Goal: Task Accomplishment & Management: Manage account settings

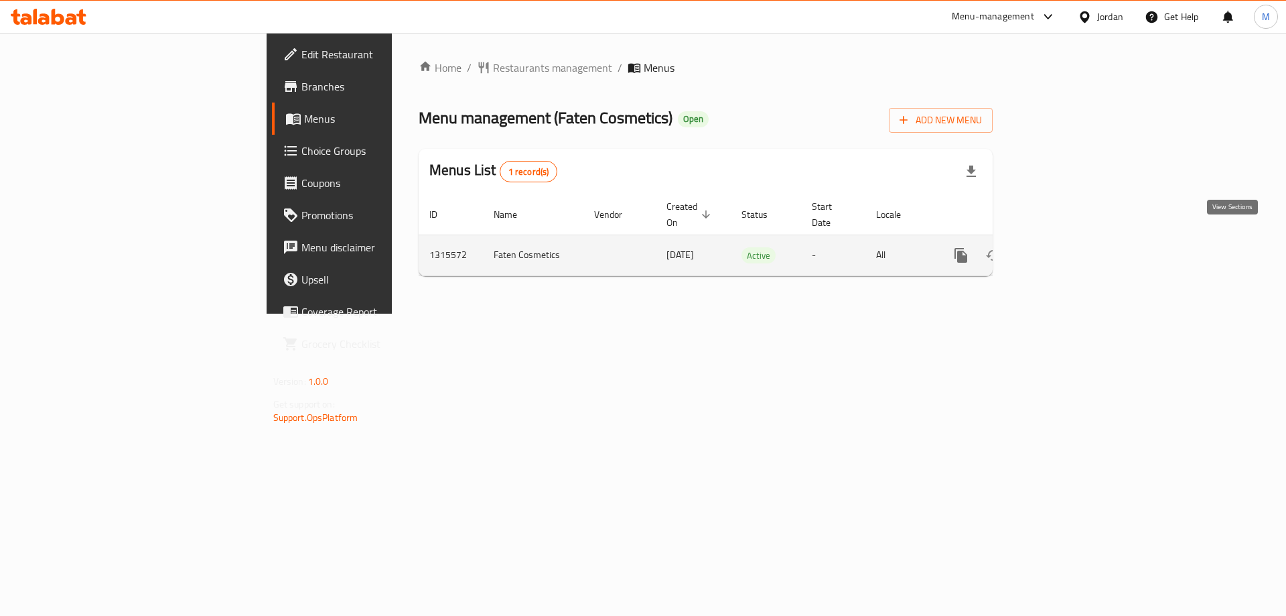
click at [1066, 247] on icon "enhanced table" at bounding box center [1058, 255] width 16 height 16
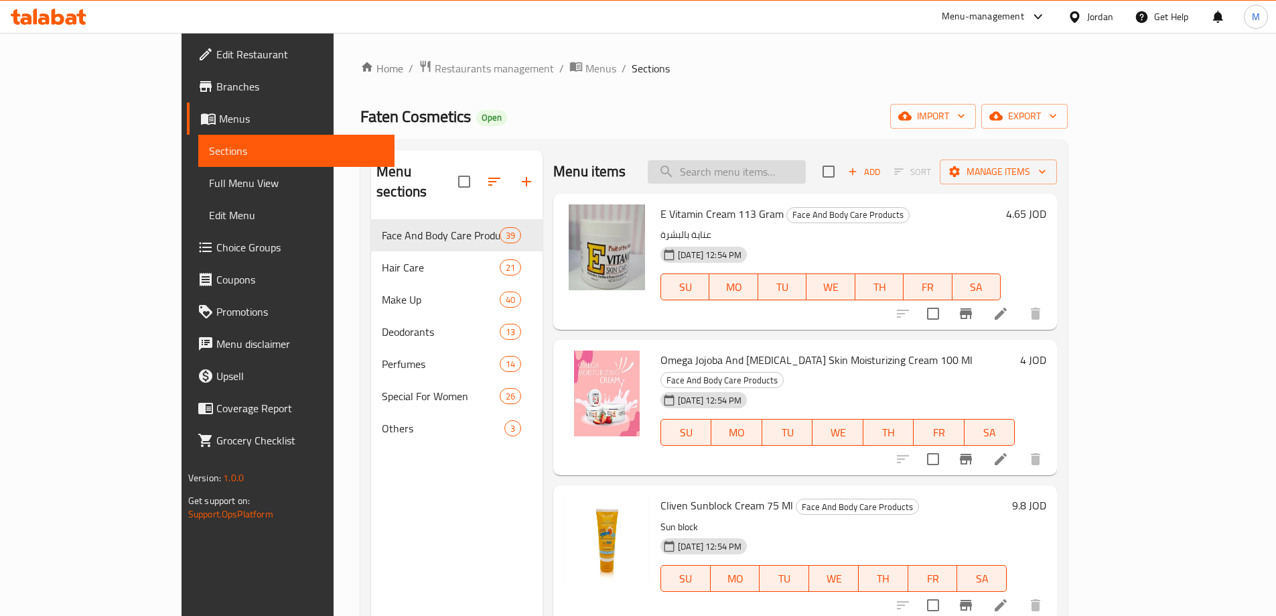
click at [778, 182] on input "search" at bounding box center [727, 171] width 158 height 23
paste input "[PERSON_NAME] Concealer (Shade 3) 5 Ml"
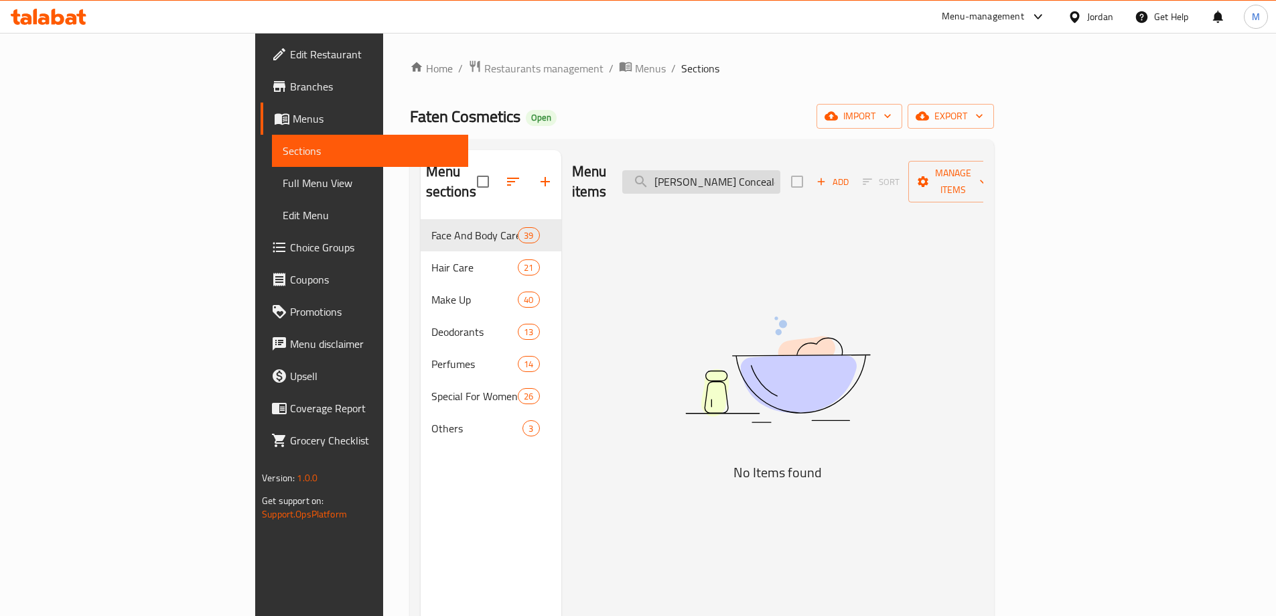
click at [780, 170] on input "[PERSON_NAME] Concealer (Shade 3) 5 Ml" at bounding box center [701, 181] width 158 height 23
paste input "[PERSON_NAME] Concealer"
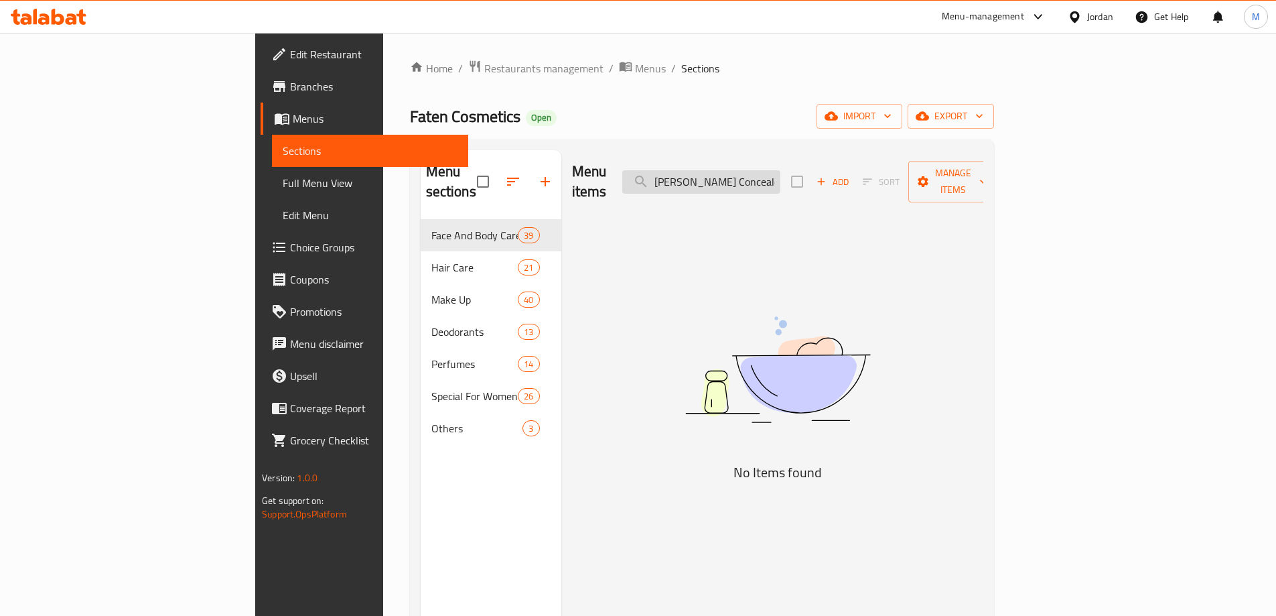
type input "[PERSON_NAME] Concealer"
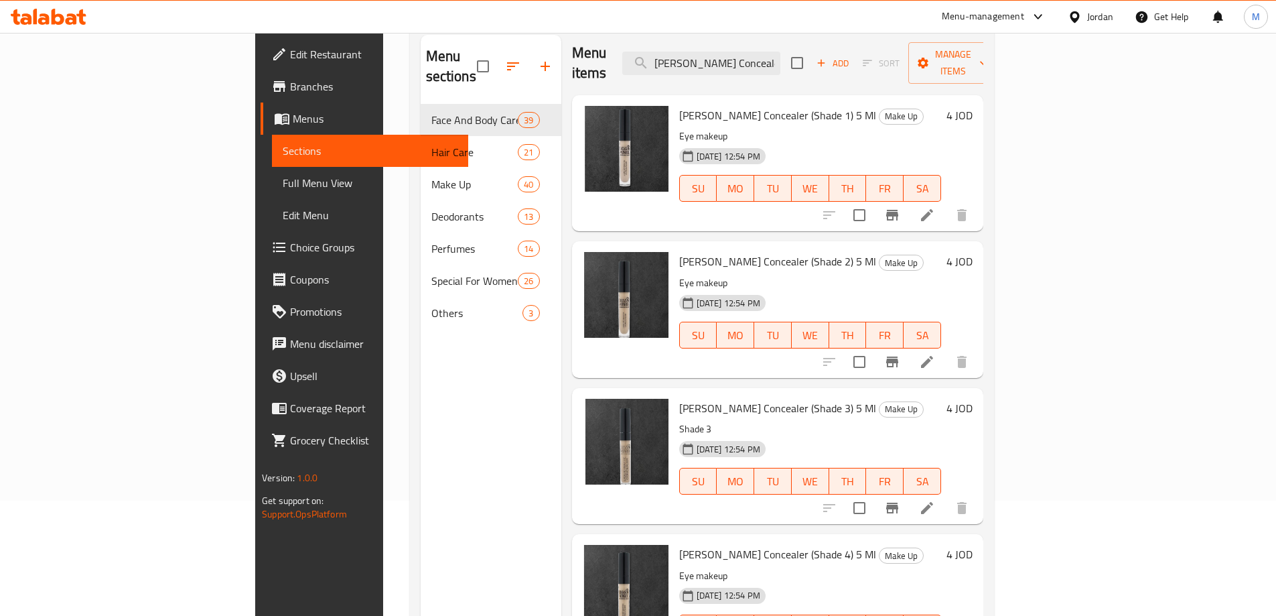
scroll to position [134, 0]
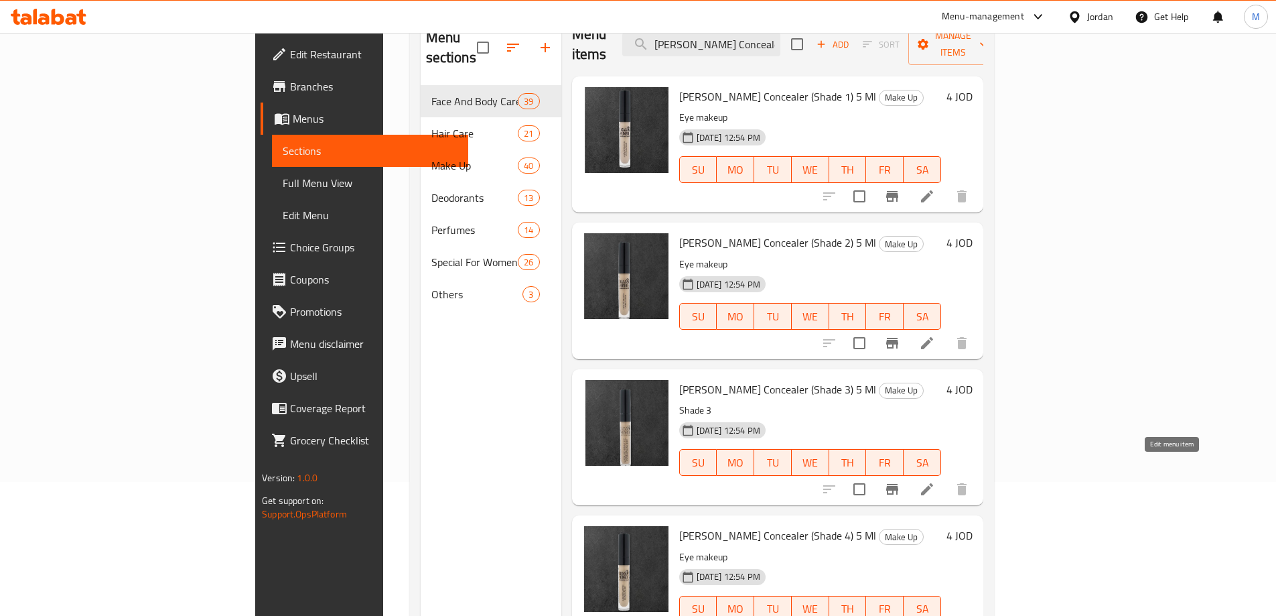
click at [933, 483] on icon at bounding box center [927, 489] width 12 height 12
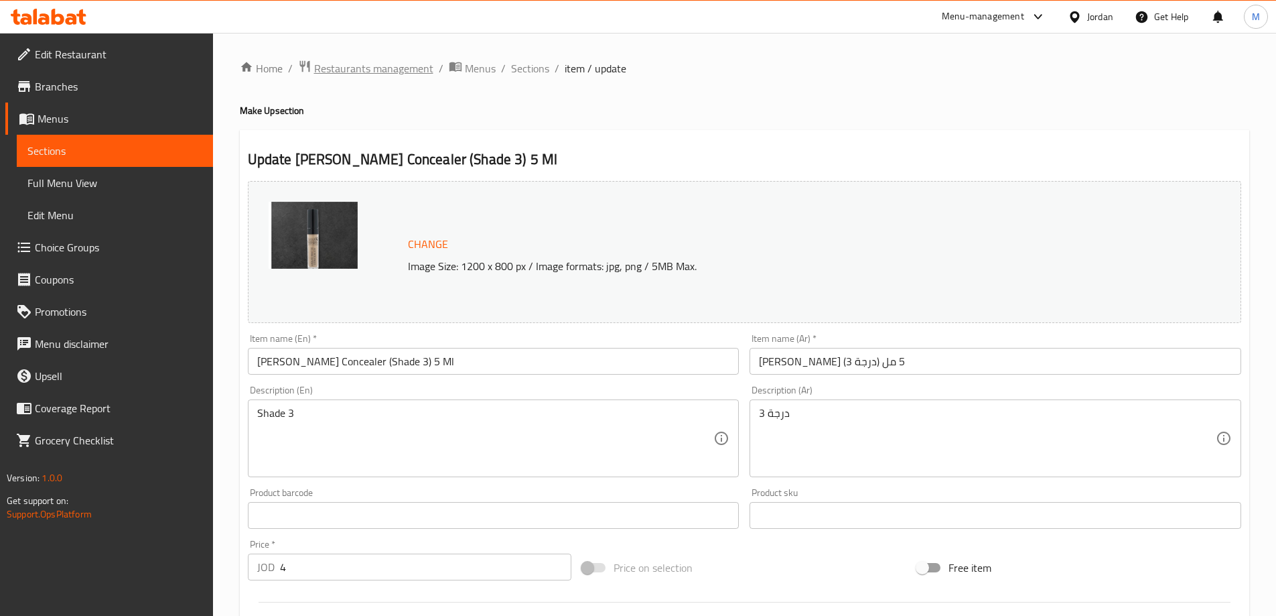
click at [397, 64] on span "Restaurants management" at bounding box center [373, 68] width 119 height 16
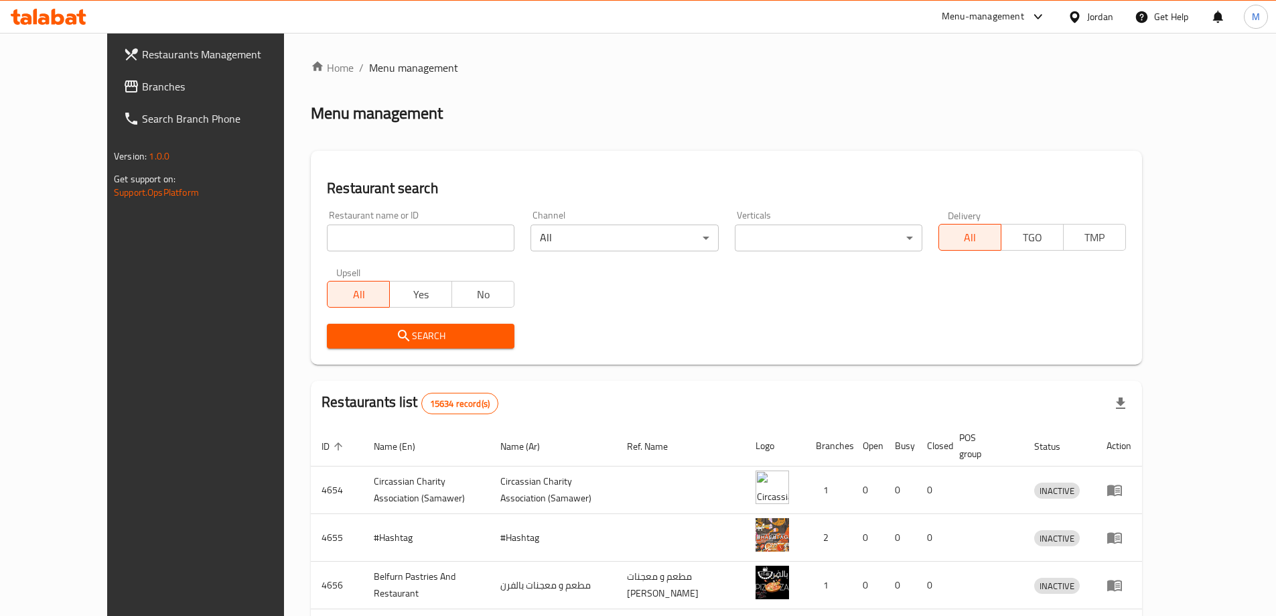
click at [113, 96] on link "Branches" at bounding box center [217, 86] width 208 height 32
